Goal: Find contact information: Obtain details needed to contact an individual or organization

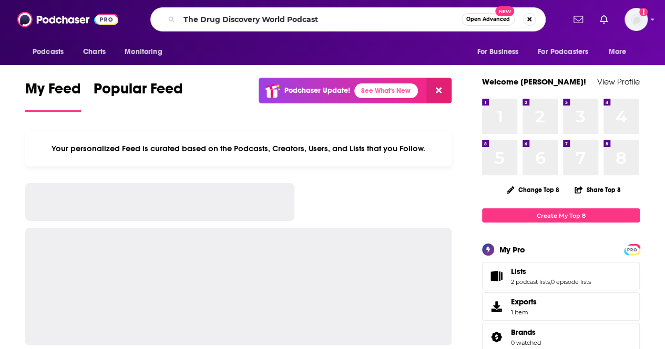
type input "The Drug Discovery World Podcast"
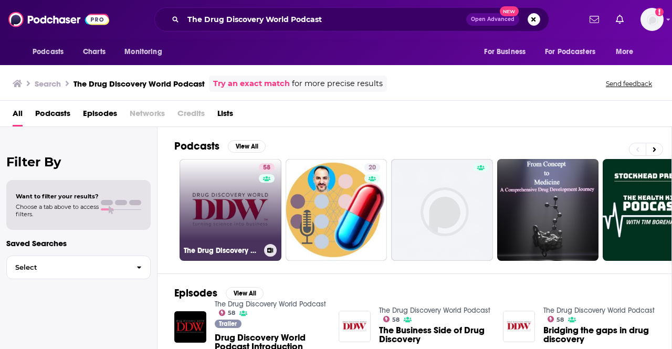
click at [231, 221] on link "58 The Drug Discovery World Podcast" at bounding box center [231, 210] width 102 height 102
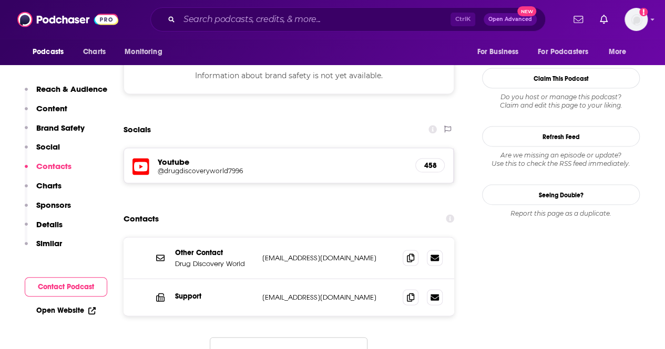
scroll to position [956, 0]
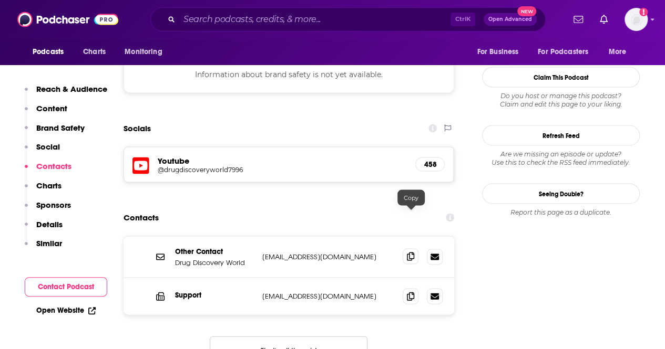
click at [407, 252] on icon at bounding box center [410, 256] width 7 height 8
